Goal: Information Seeking & Learning: Learn about a topic

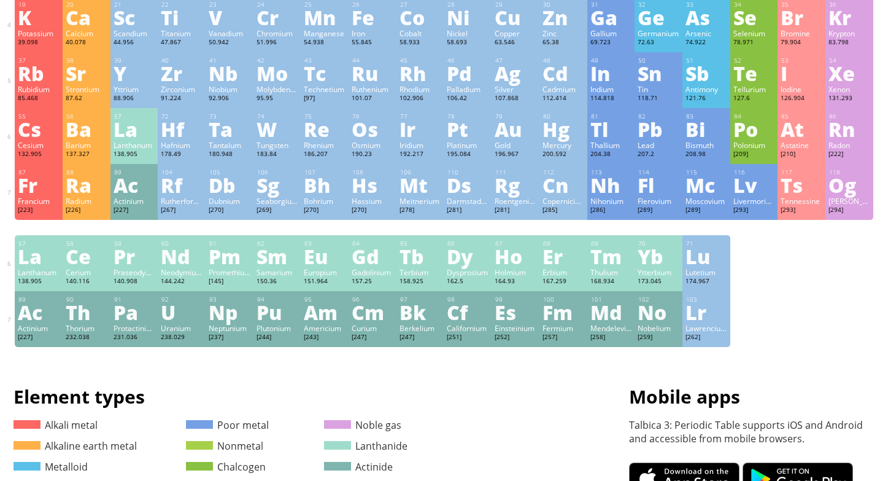
scroll to position [171, 0]
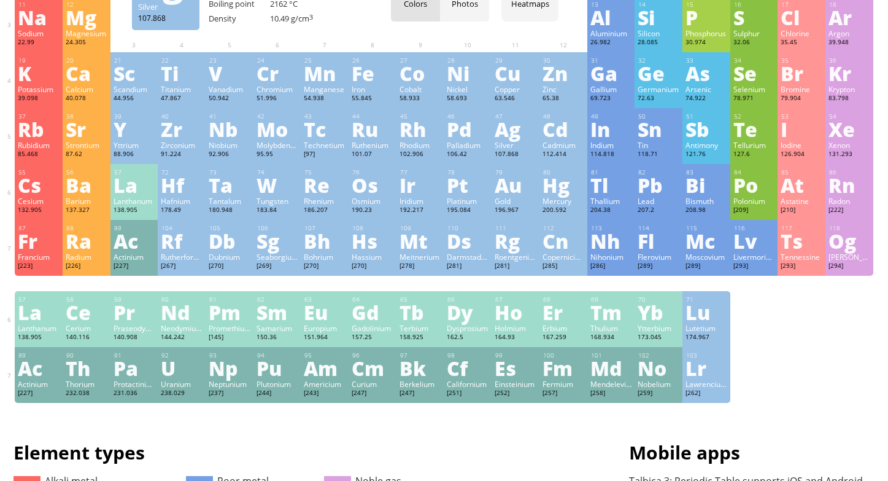
click at [505, 132] on div "Ag" at bounding box center [516, 129] width 42 height 20
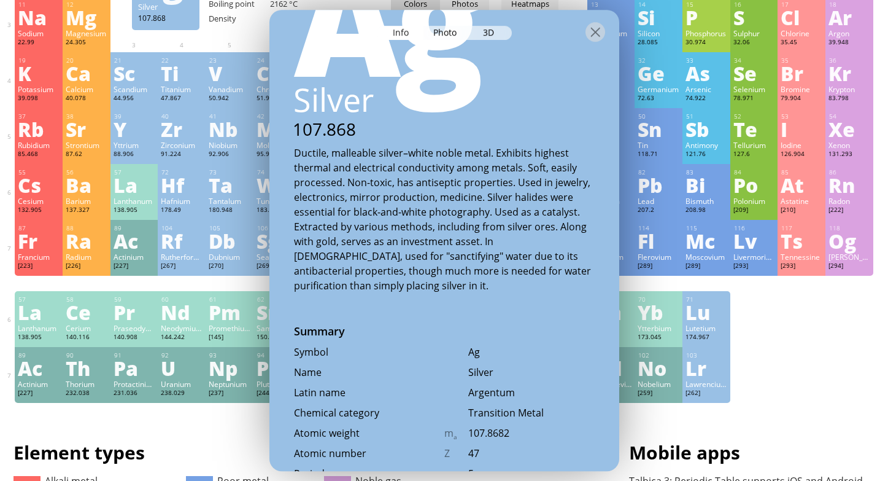
scroll to position [306, 0]
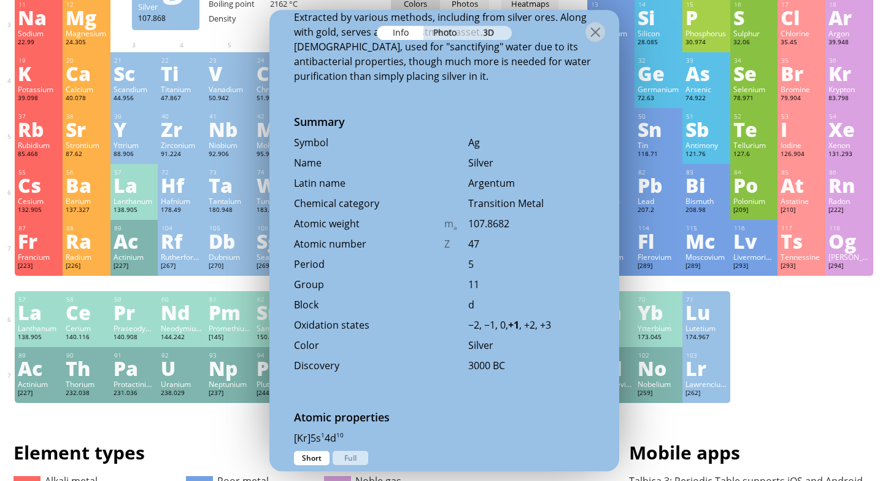
click at [449, 41] on div at bounding box center [445, 31] width 350 height 43
click at [492, 26] on div "3D" at bounding box center [490, 33] width 44 height 14
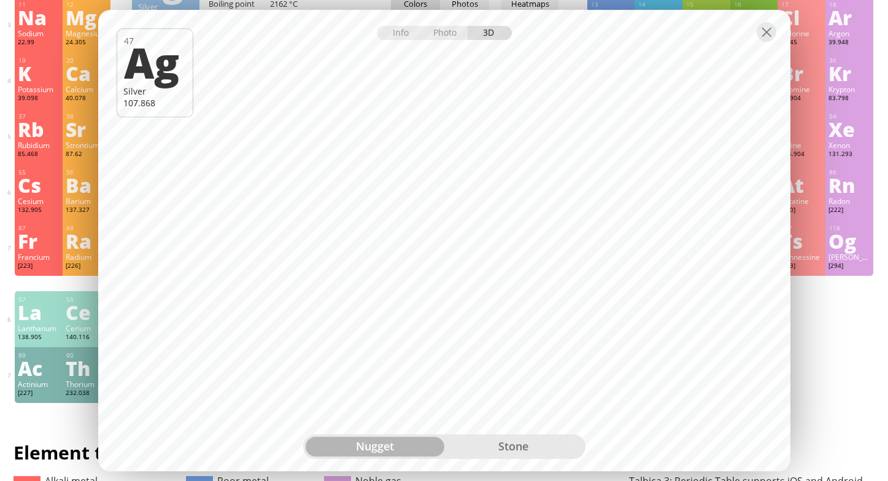
click at [484, 451] on div "stone" at bounding box center [513, 447] width 139 height 20
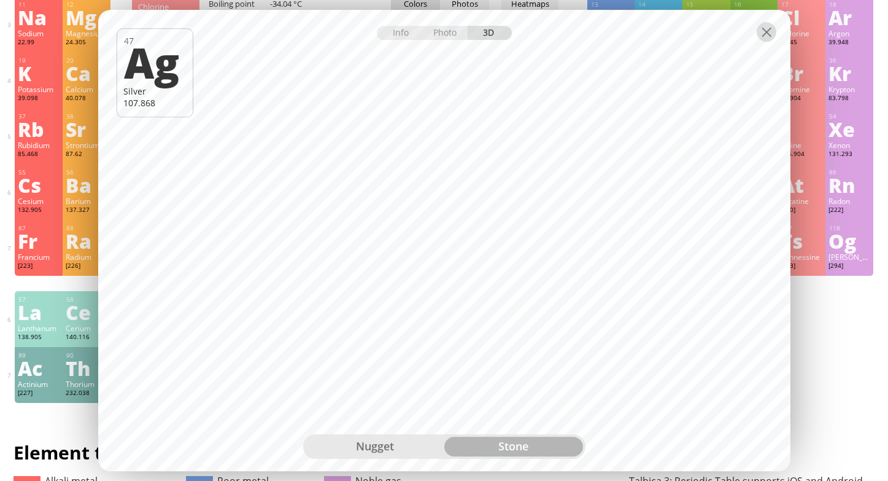
click at [766, 38] on div at bounding box center [767, 32] width 20 height 20
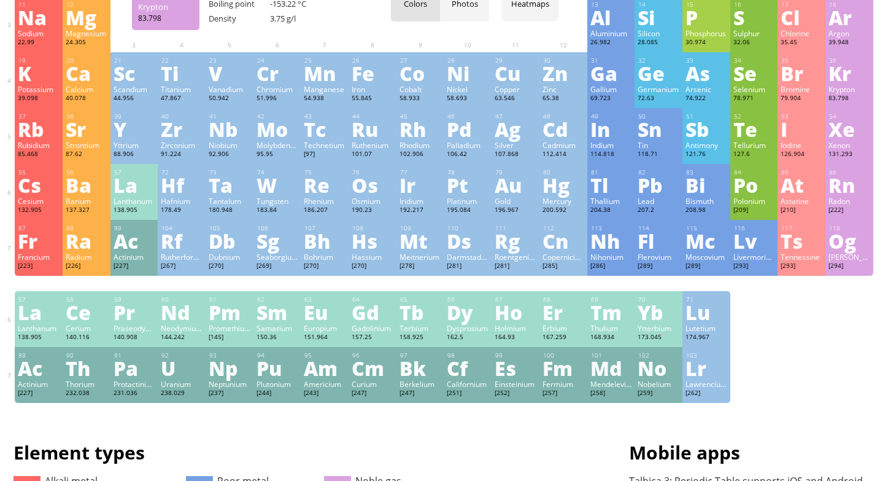
click at [863, 83] on div "36 Kr Krypton 83.798 +1, +2 +1, +2 -157.36 °C -153.22 °C 3.75 g/l [Ar]4s 2 3d 1…" at bounding box center [850, 80] width 48 height 56
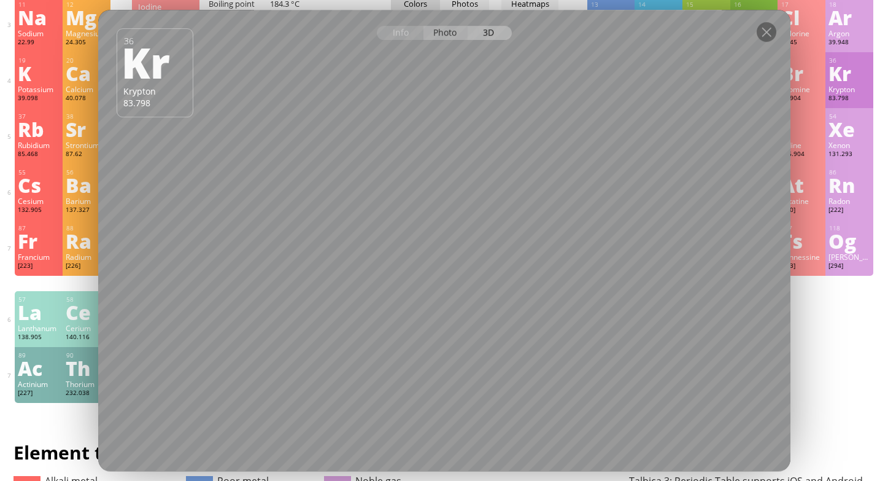
click at [446, 29] on div "Photo" at bounding box center [446, 33] width 44 height 14
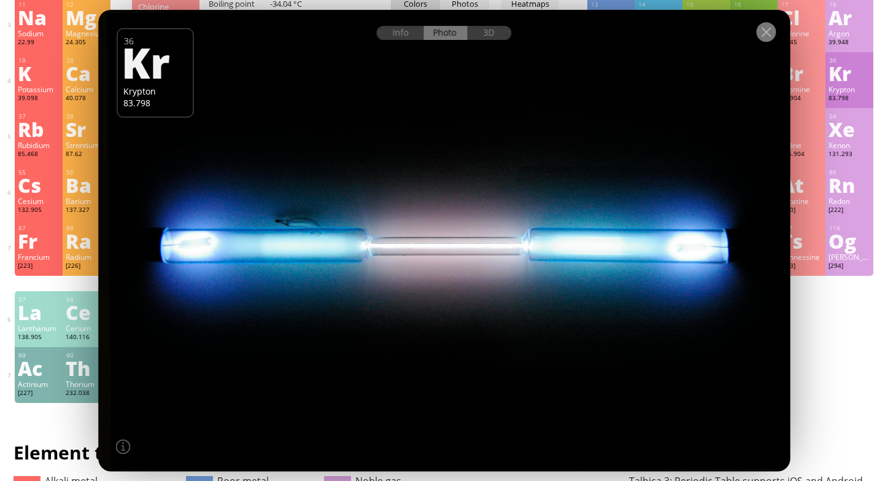
click at [774, 33] on div at bounding box center [766, 32] width 20 height 20
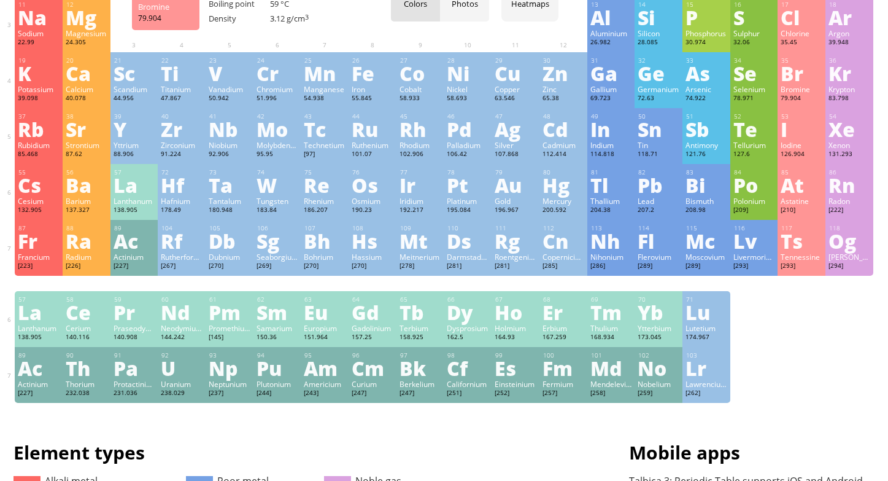
click at [782, 87] on div "Bromine" at bounding box center [802, 89] width 42 height 10
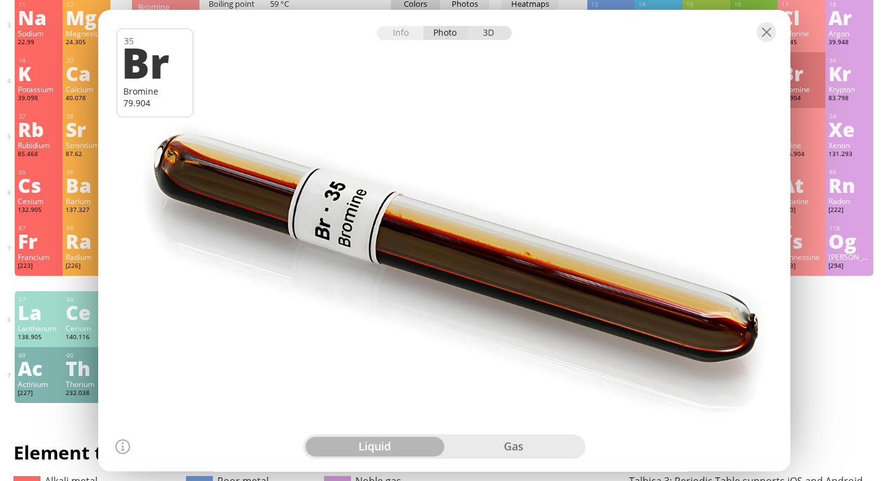
click at [484, 37] on div "3D" at bounding box center [490, 33] width 44 height 14
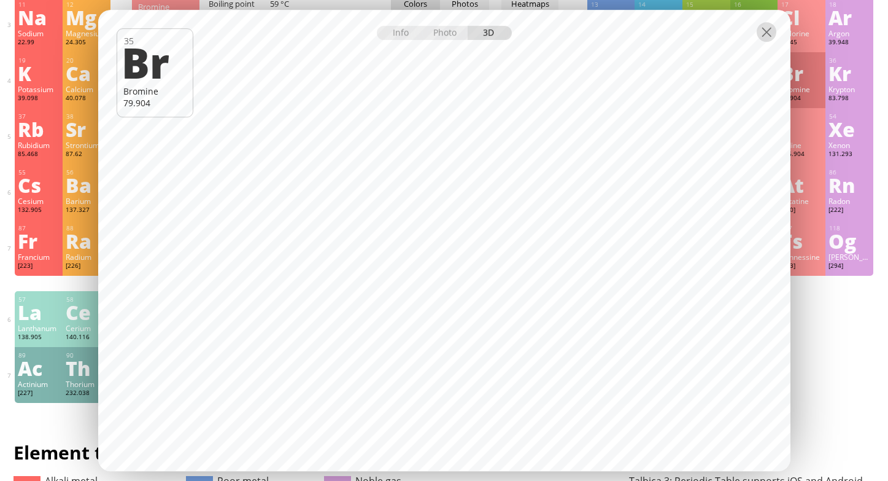
click at [767, 32] on div at bounding box center [767, 32] width 20 height 20
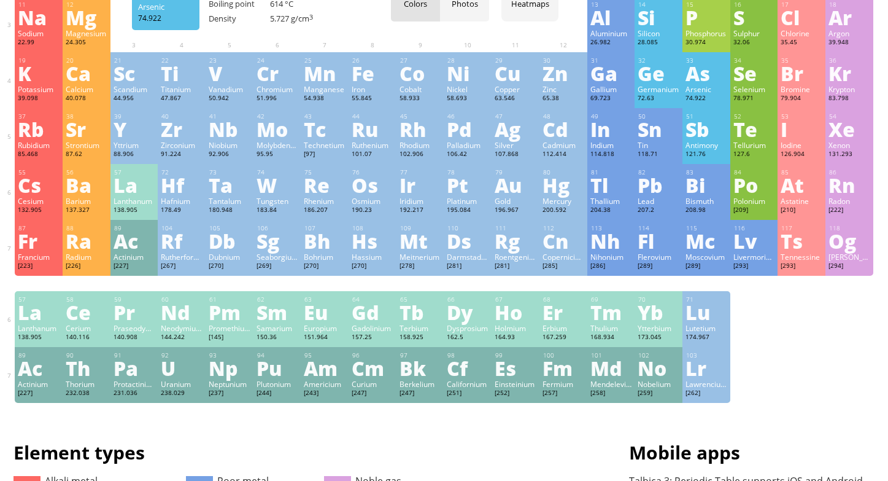
click at [699, 69] on div "As" at bounding box center [707, 73] width 42 height 20
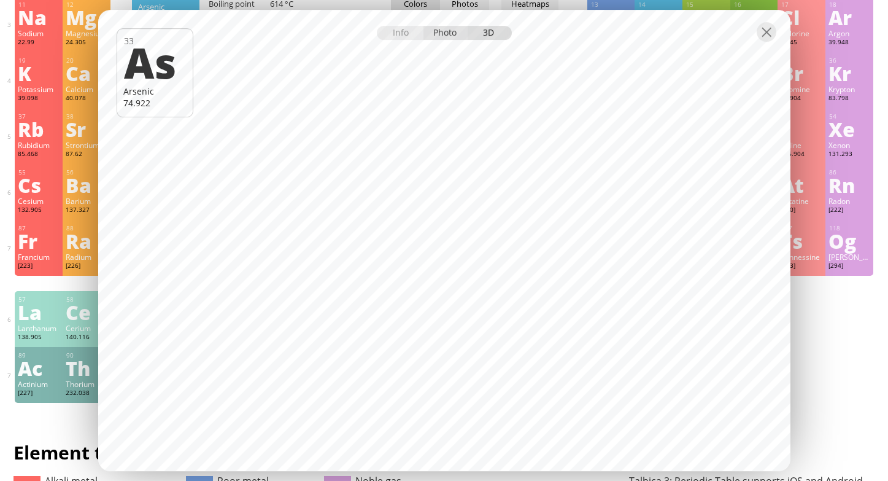
click at [454, 34] on div "Photo" at bounding box center [446, 33] width 44 height 14
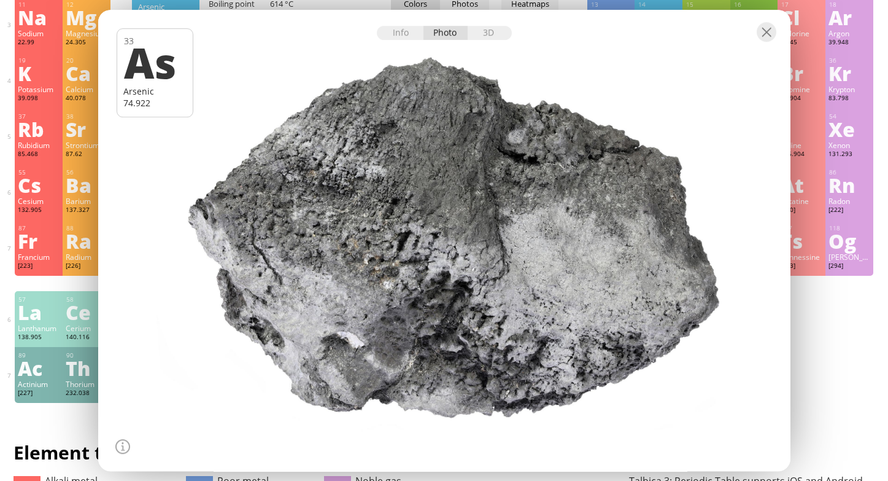
drag, startPoint x: 411, startPoint y: 249, endPoint x: 597, endPoint y: 248, distance: 186.6
click at [597, 248] on div at bounding box center [444, 240] width 699 height 466
click at [394, 39] on div "Info" at bounding box center [400, 33] width 47 height 14
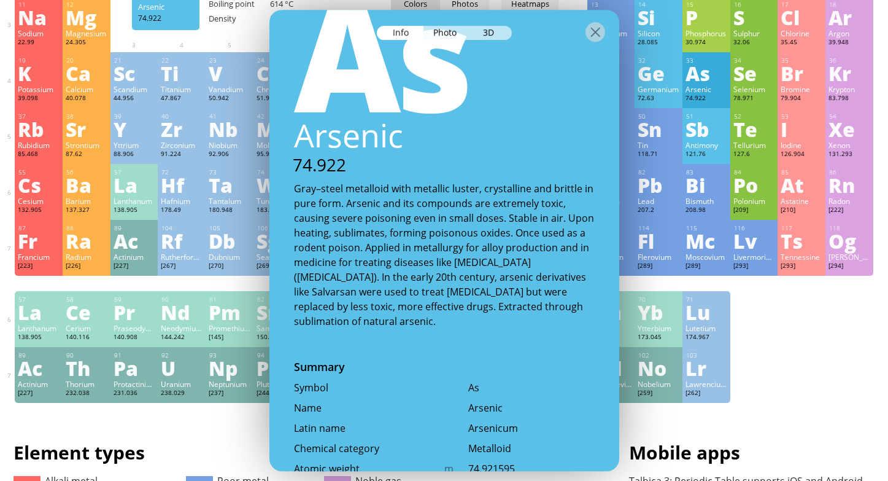
scroll to position [59, 0]
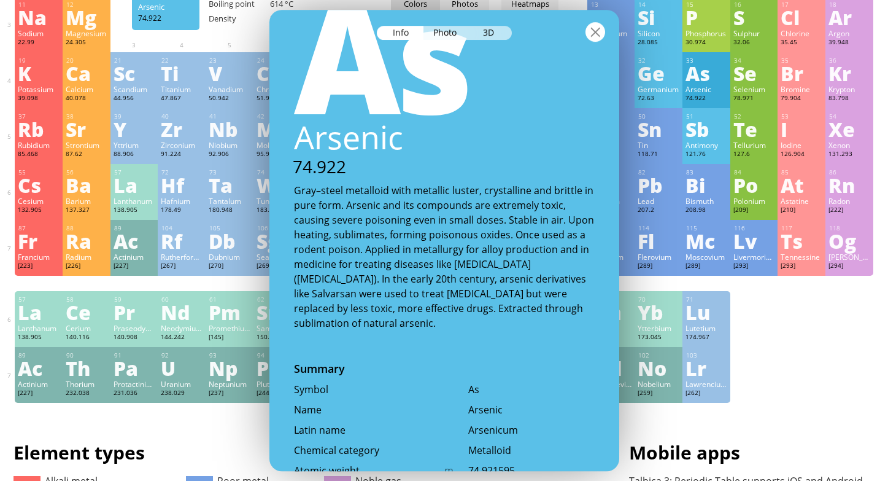
click at [595, 37] on div at bounding box center [596, 32] width 20 height 20
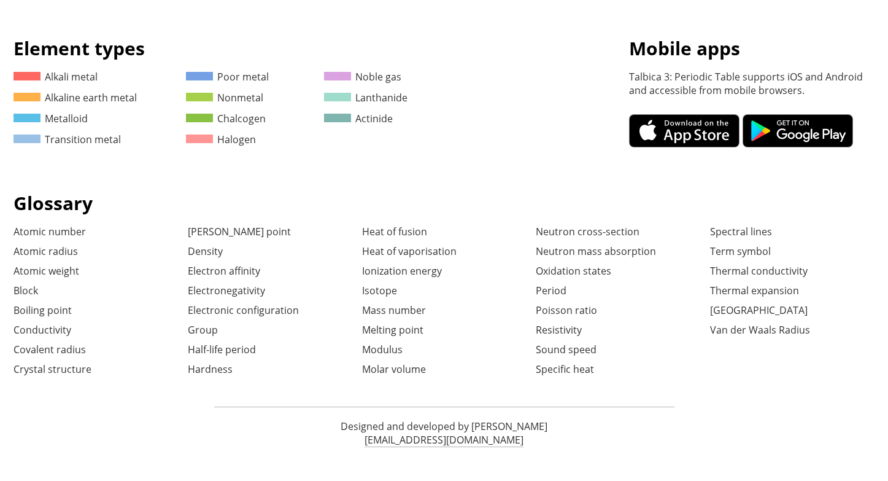
scroll to position [581, 0]
